Goal: Task Accomplishment & Management: Manage account settings

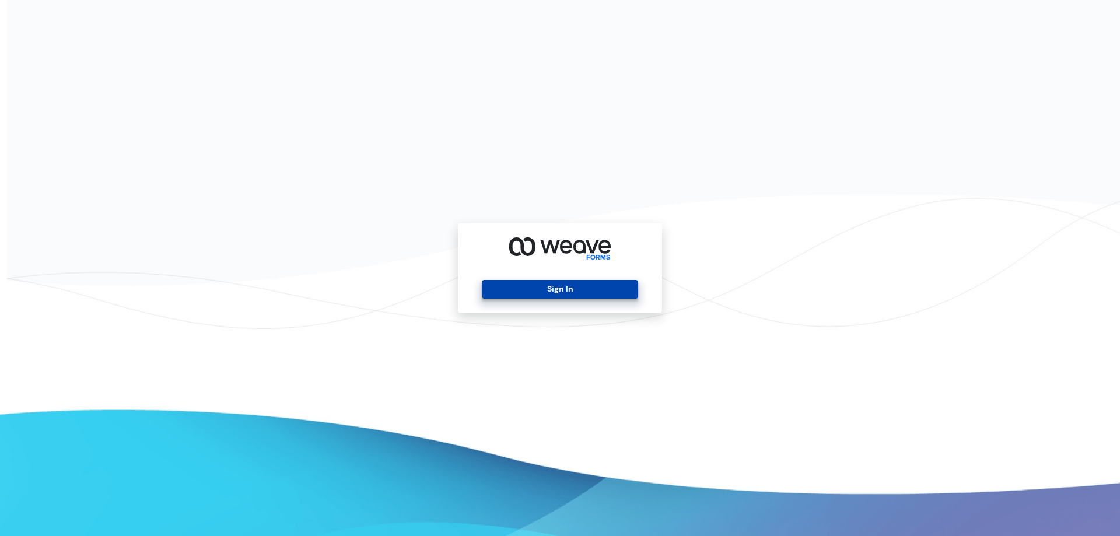
click at [627, 295] on button "Sign In" at bounding box center [560, 289] width 156 height 19
